Goal: Task Accomplishment & Management: Manage account settings

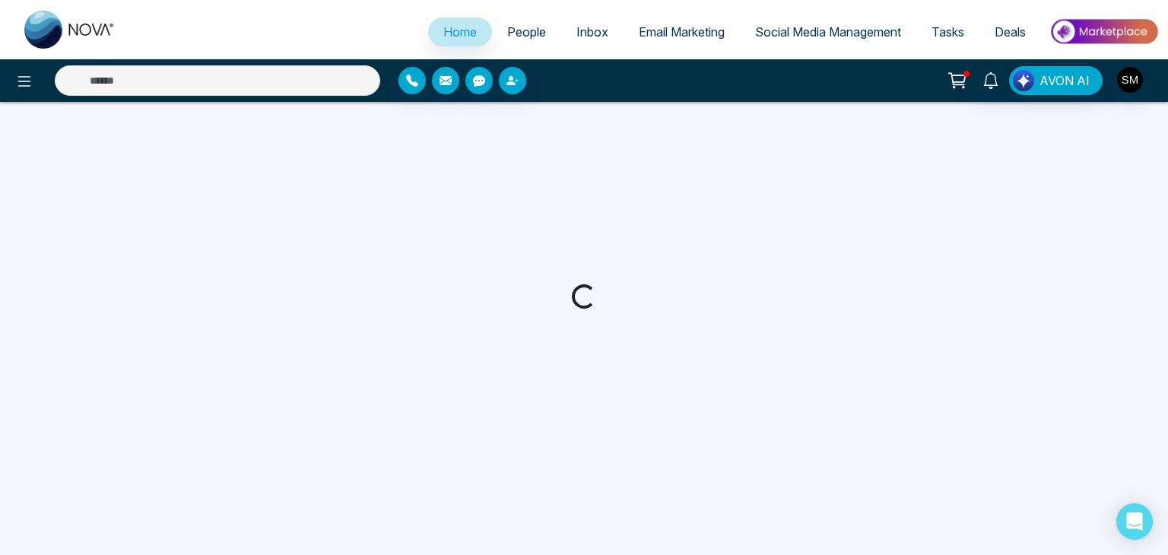
select select "*"
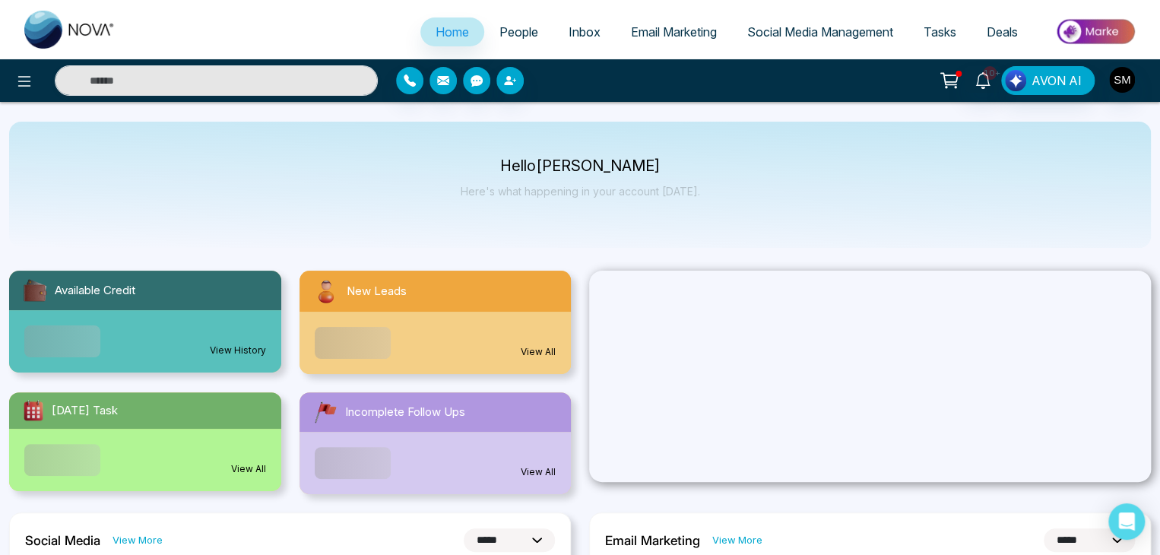
click at [511, 30] on span "People" at bounding box center [519, 31] width 39 height 15
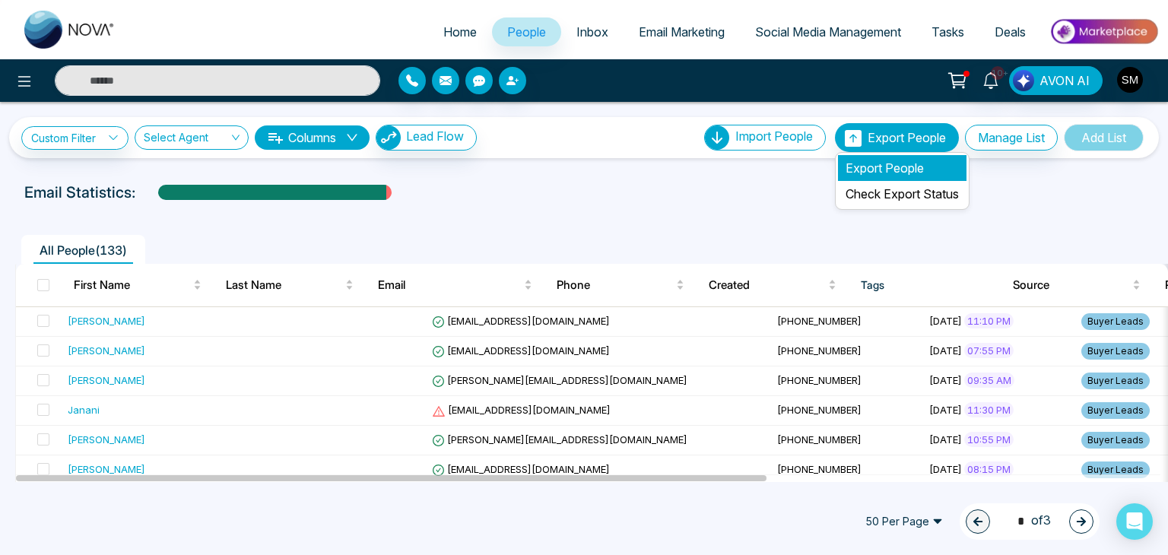
click at [871, 168] on li "Export People" at bounding box center [902, 168] width 129 height 26
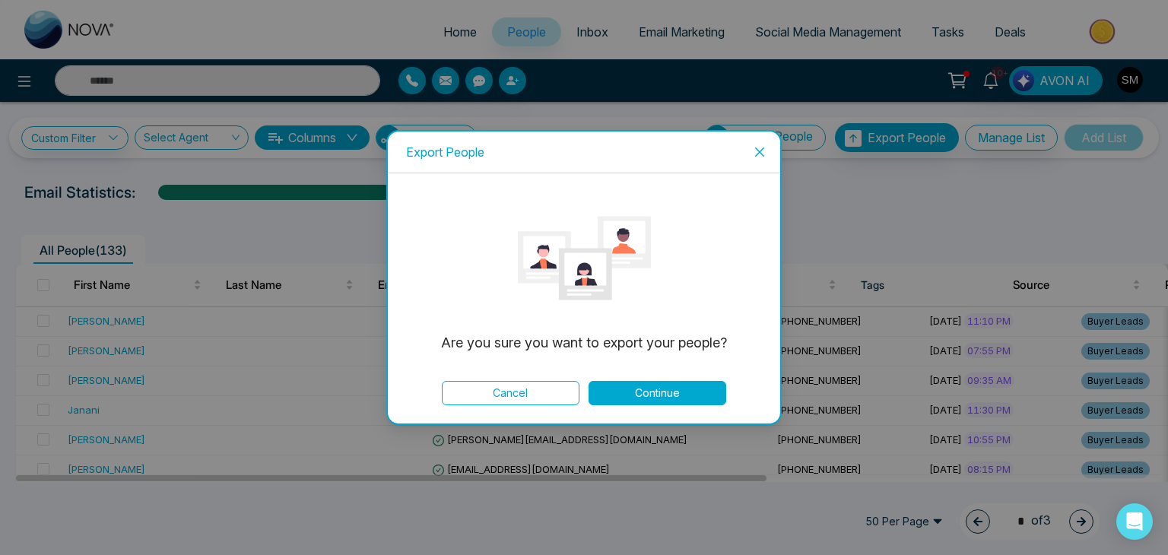
click at [652, 395] on button "Continue" at bounding box center [658, 393] width 138 height 24
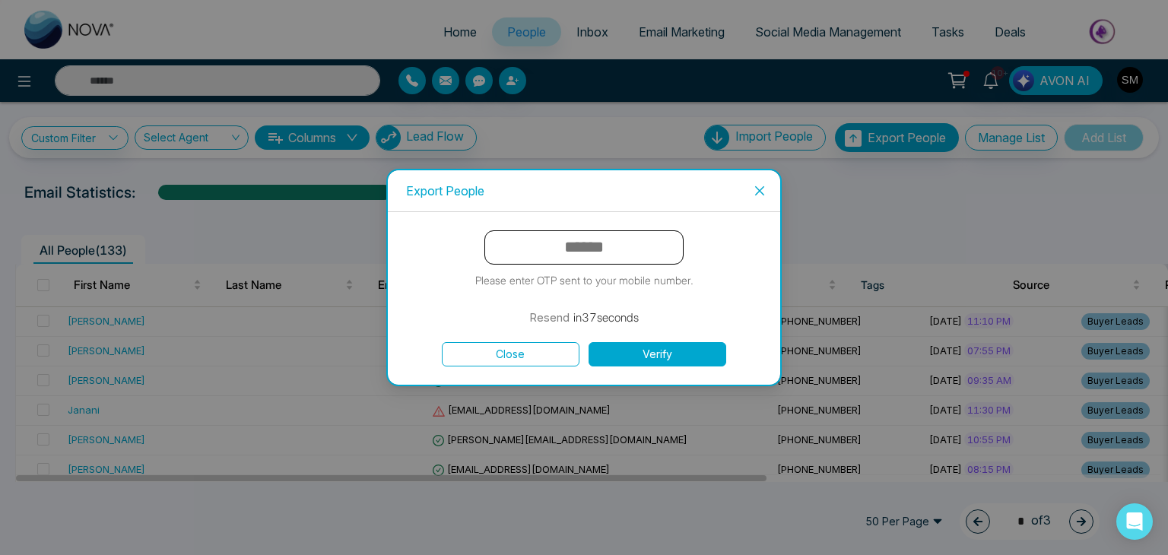
click at [576, 263] on input "text" at bounding box center [583, 247] width 199 height 34
type input "******"
click at [639, 348] on button "Verify" at bounding box center [658, 354] width 138 height 24
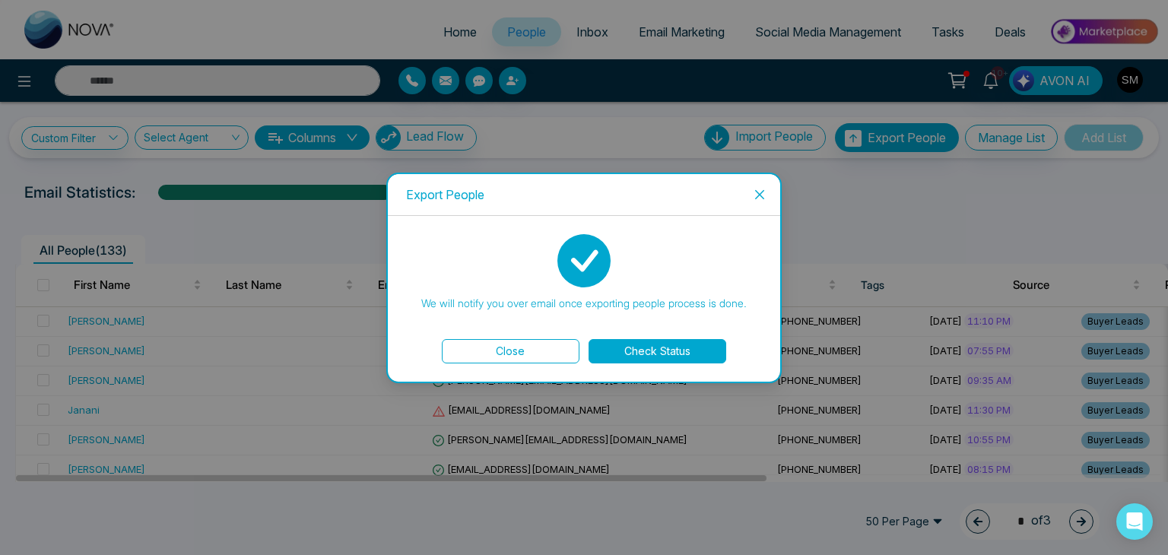
click at [624, 350] on button "Check Status" at bounding box center [658, 351] width 138 height 24
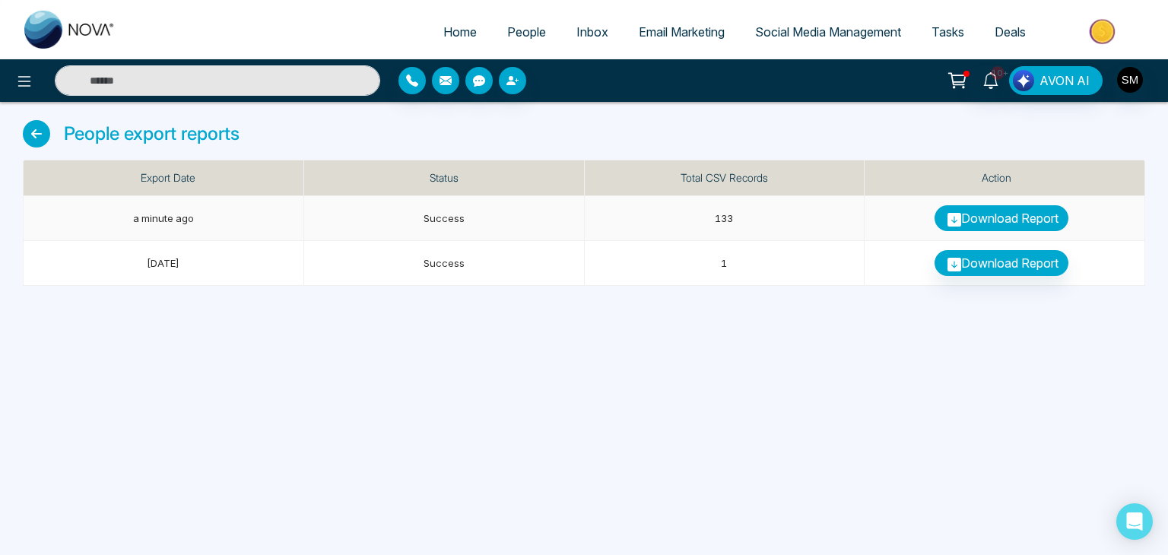
click at [1023, 216] on link "Download Report" at bounding box center [1002, 218] width 134 height 26
click at [32, 142] on icon at bounding box center [36, 133] width 27 height 27
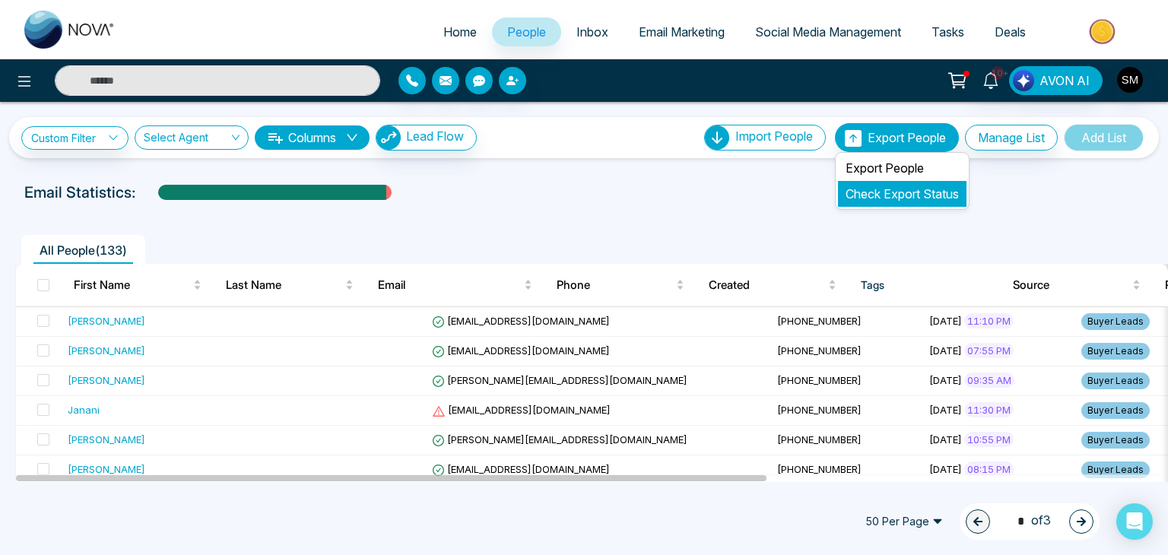
click at [920, 189] on link "Check Export Status" at bounding box center [902, 193] width 113 height 15
